Goal: Task Accomplishment & Management: Manage account settings

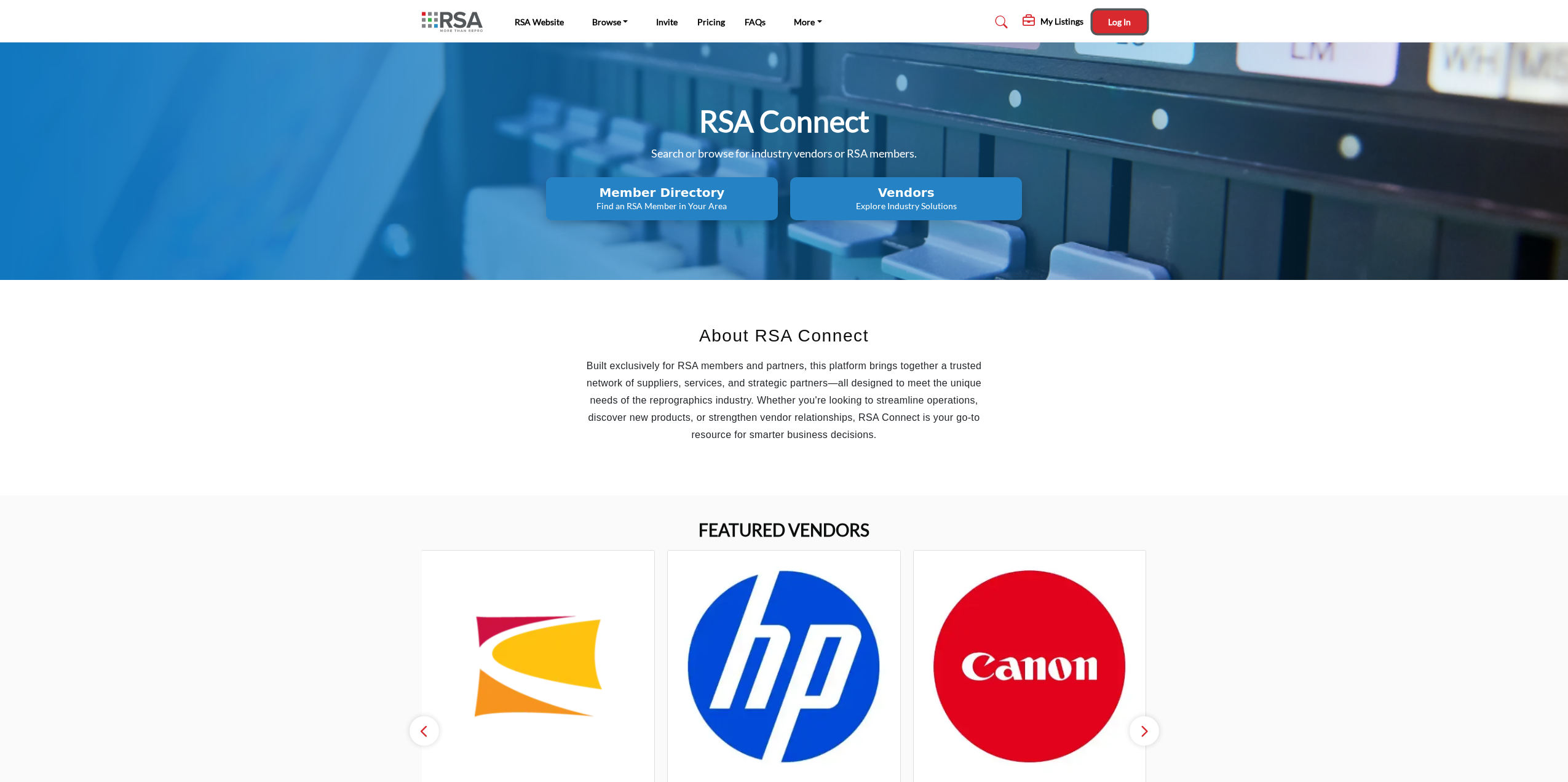
click at [1117, 15] on button "Log In" at bounding box center [1119, 21] width 54 height 22
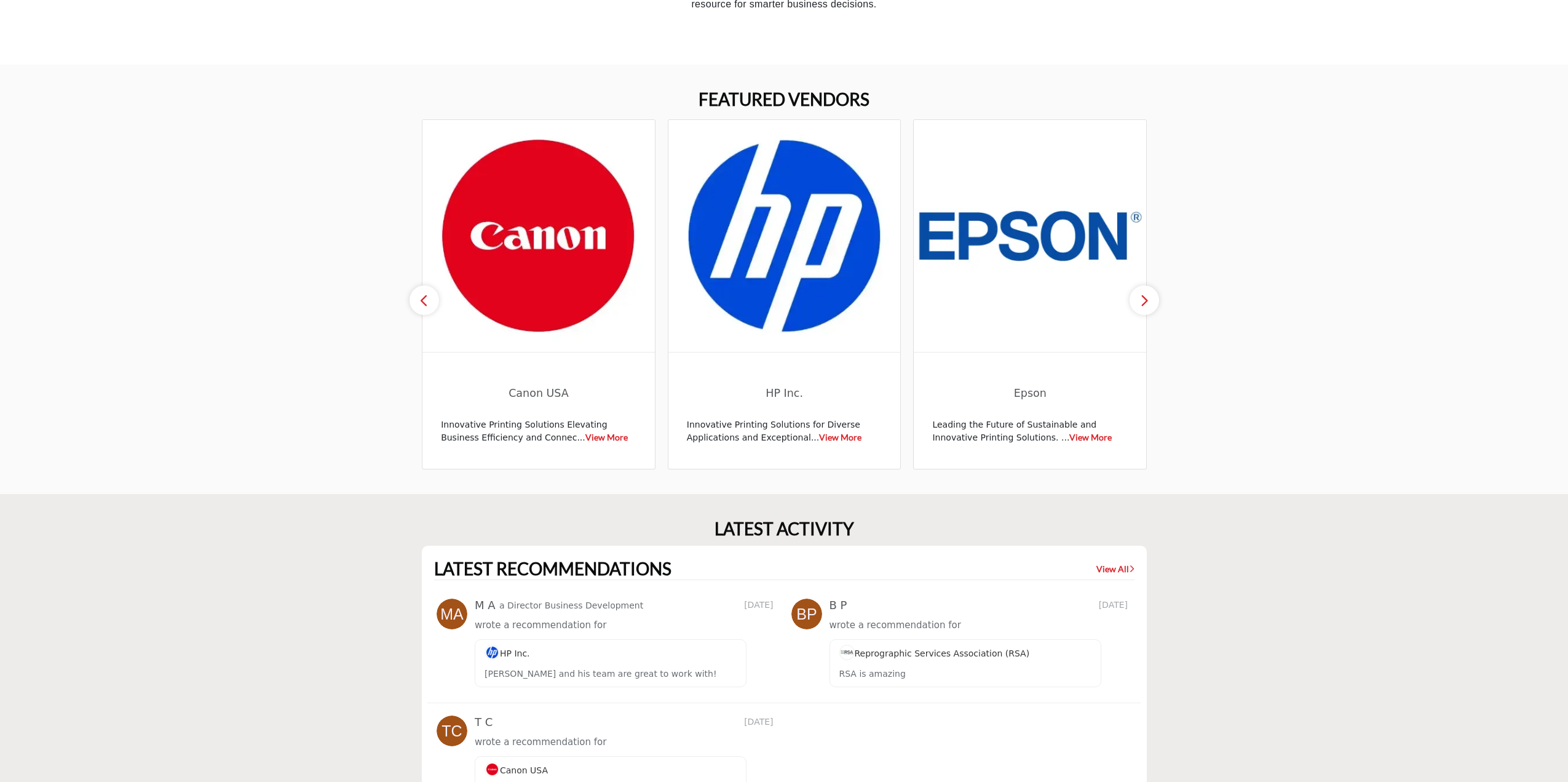
scroll to position [743, 0]
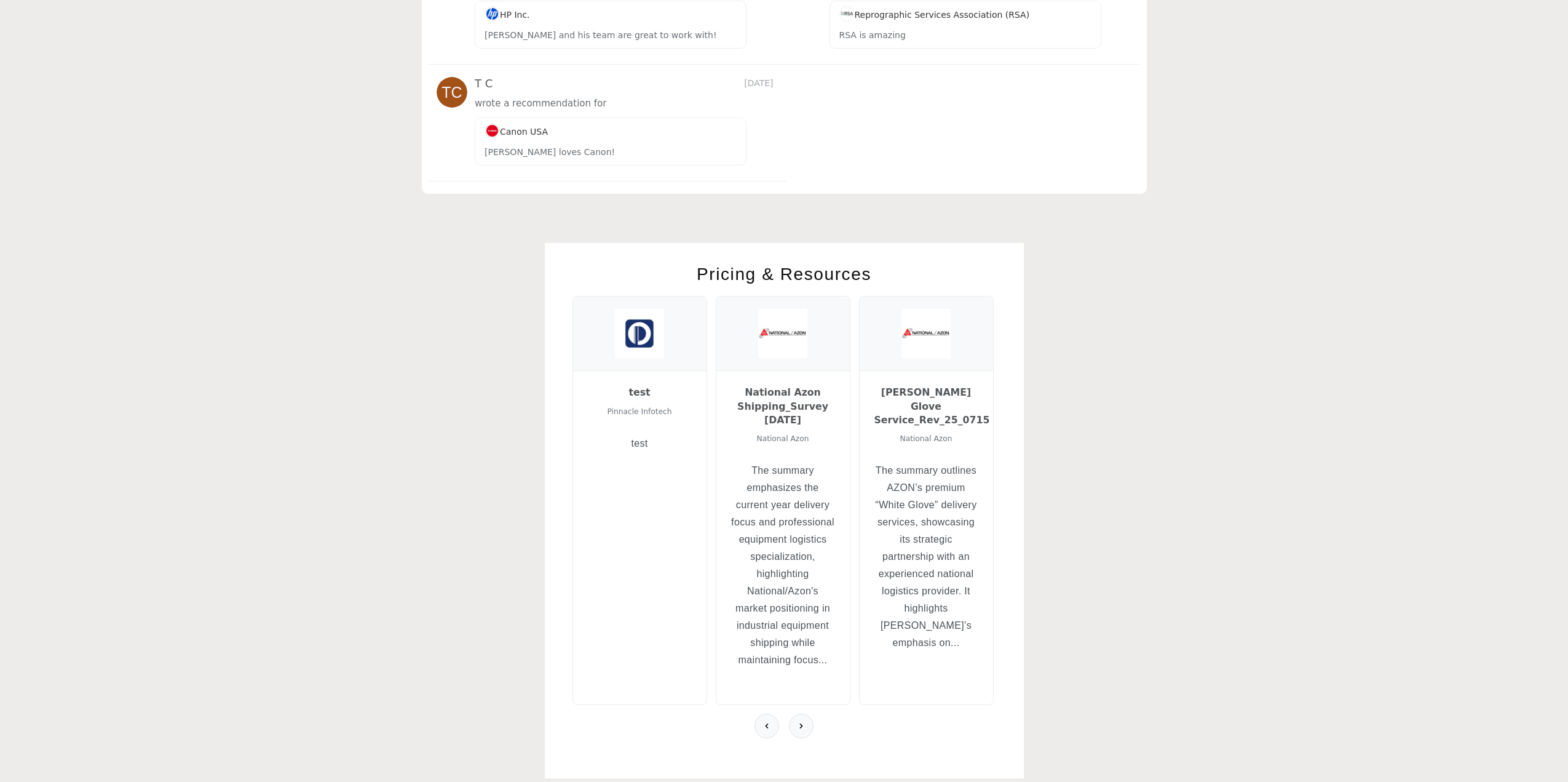
scroll to position [1130, 0]
